Goal: Information Seeking & Learning: Check status

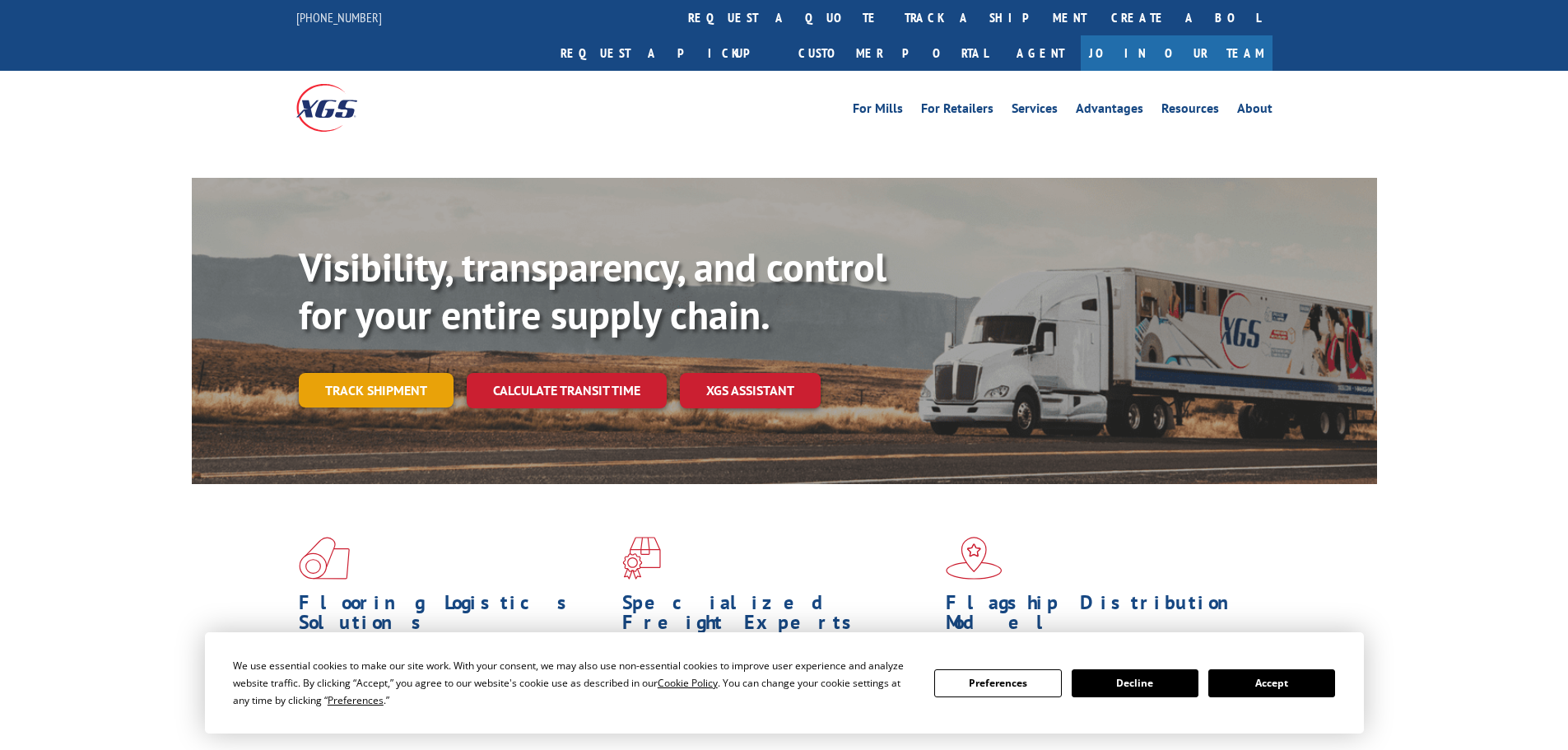
click at [415, 373] on link "Track shipment" at bounding box center [376, 390] width 155 height 35
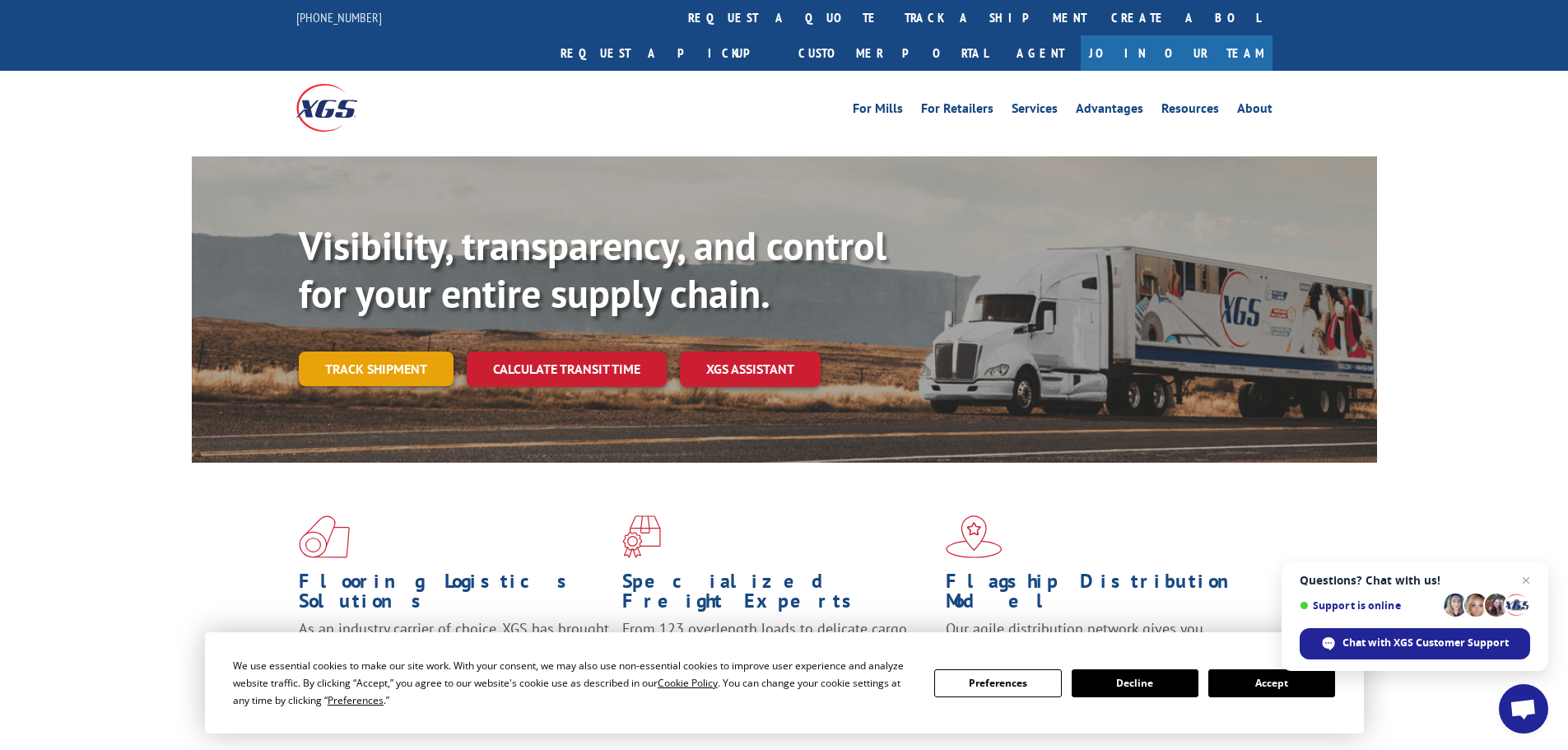
click at [409, 352] on link "Track shipment" at bounding box center [376, 369] width 155 height 35
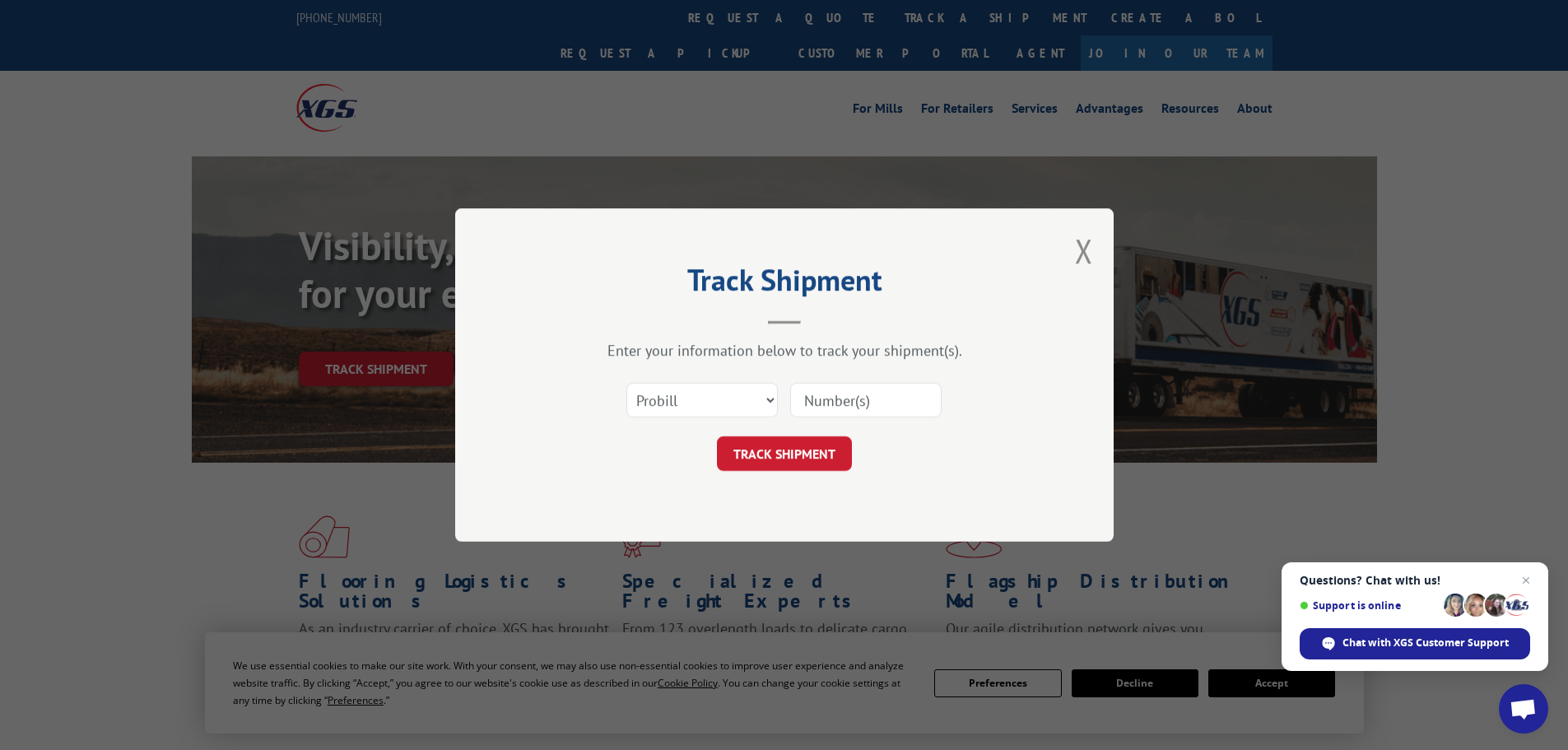
click at [862, 393] on input at bounding box center [866, 400] width 152 height 35
paste input "2847001"
type input "2847001"
click at [788, 447] on button "TRACK SHIPMENT" at bounding box center [784, 454] width 135 height 35
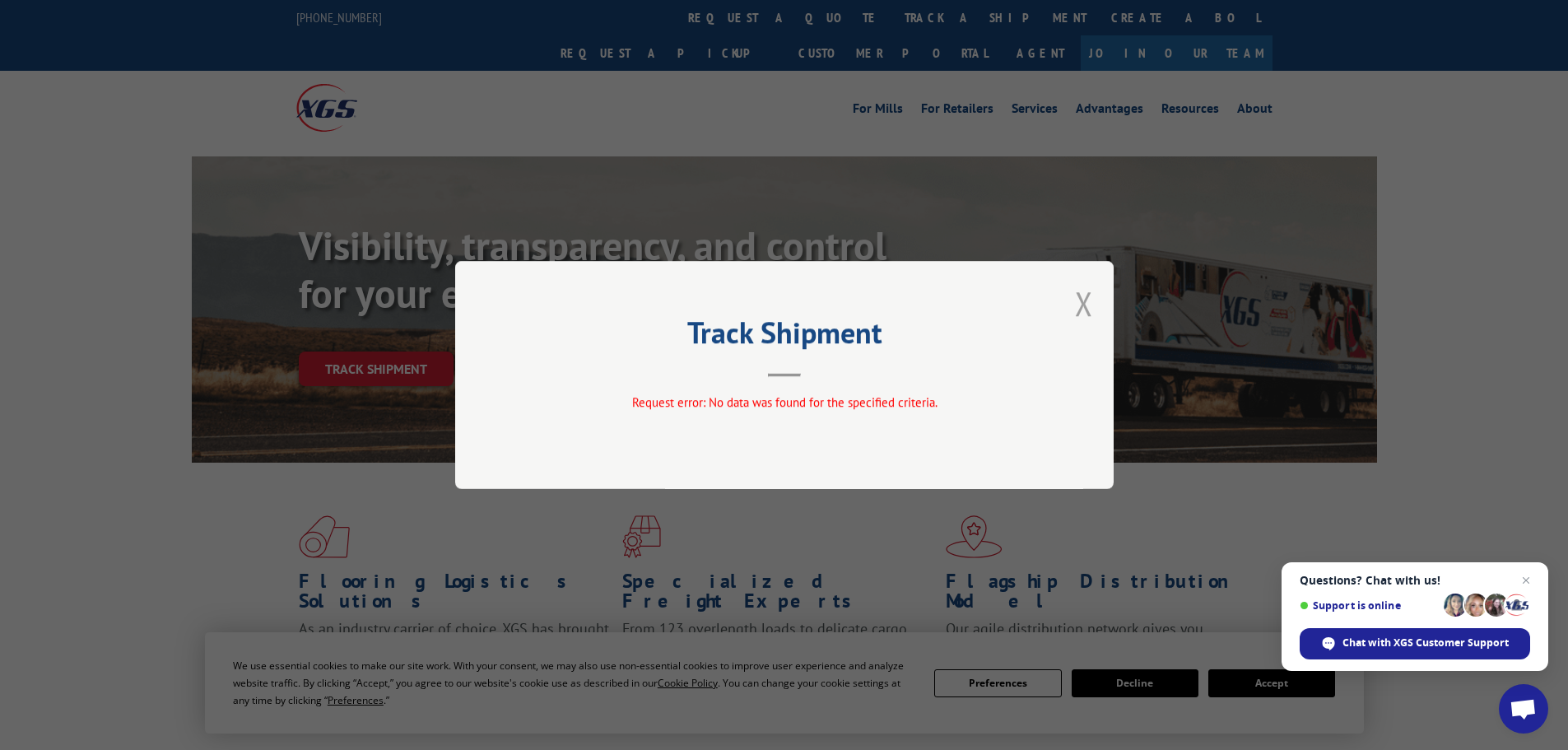
drag, startPoint x: 1092, startPoint y: 295, endPoint x: 942, endPoint y: 331, distance: 154.3
click at [1092, 295] on button "Close modal" at bounding box center [1084, 303] width 18 height 43
